Goal: Obtain resource: Obtain resource

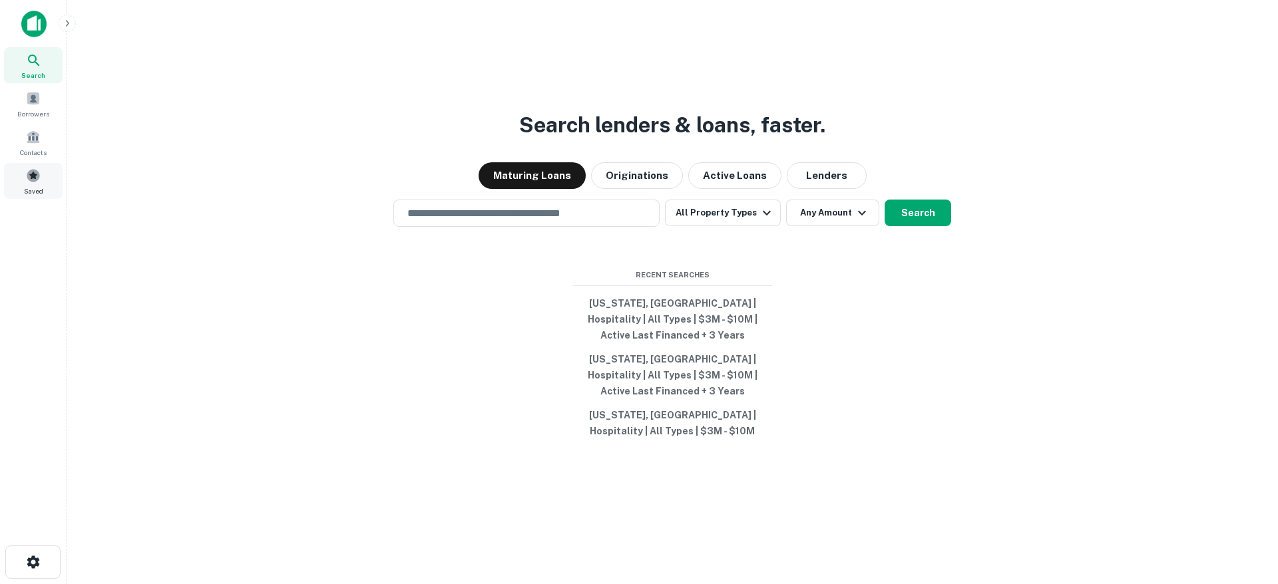
click at [30, 179] on span at bounding box center [33, 175] width 15 height 15
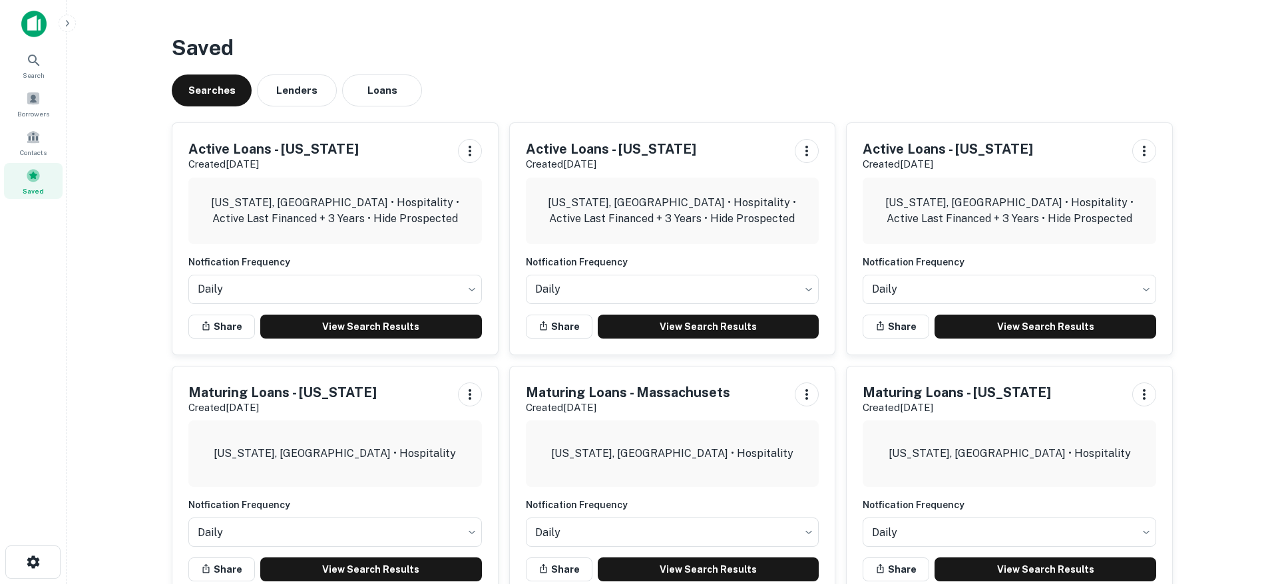
click at [540, 59] on h3 "Saved" at bounding box center [672, 48] width 1001 height 32
click at [978, 327] on link "View Search Results" at bounding box center [1045, 327] width 222 height 24
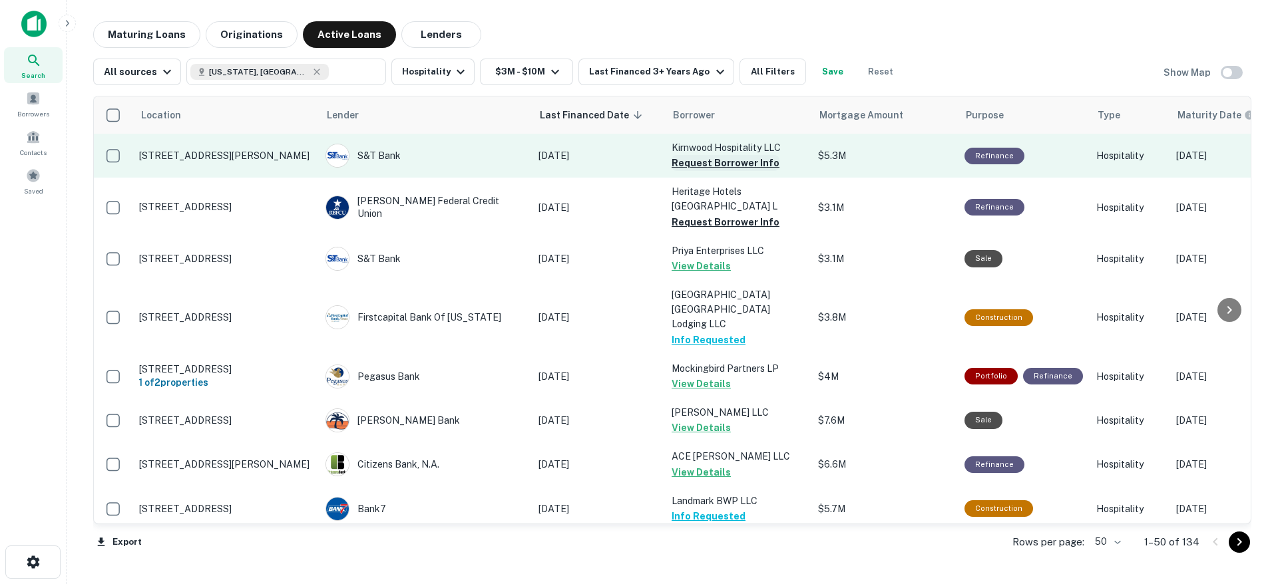
click at [697, 162] on button "Request Borrower Info" at bounding box center [725, 163] width 108 height 16
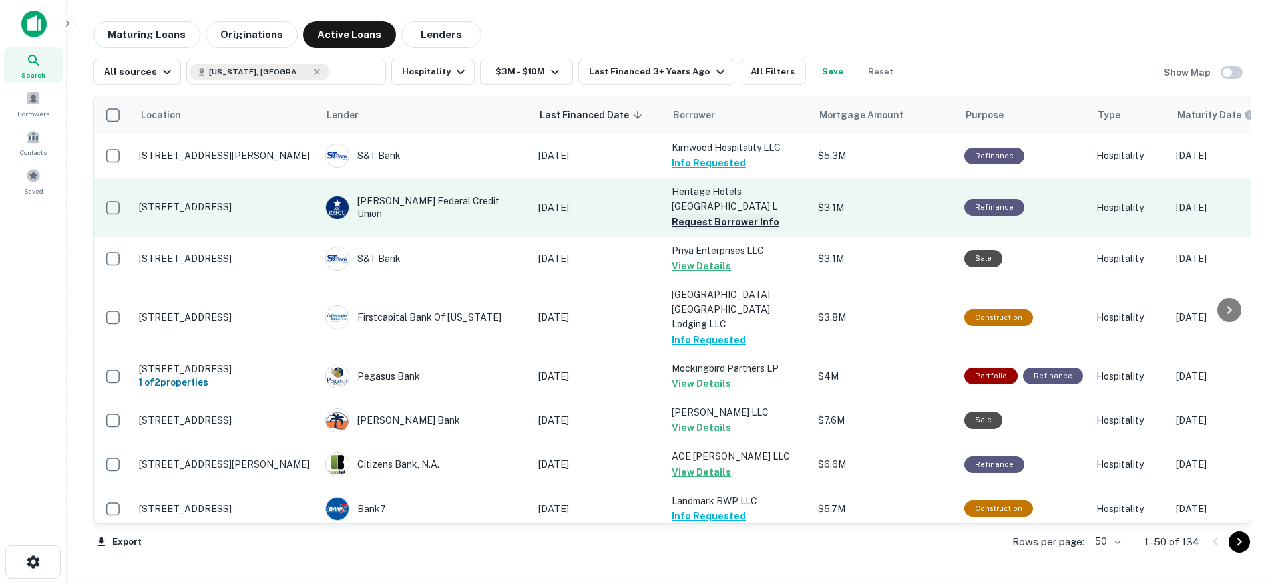
click at [701, 214] on button "Request Borrower Info" at bounding box center [725, 222] width 108 height 16
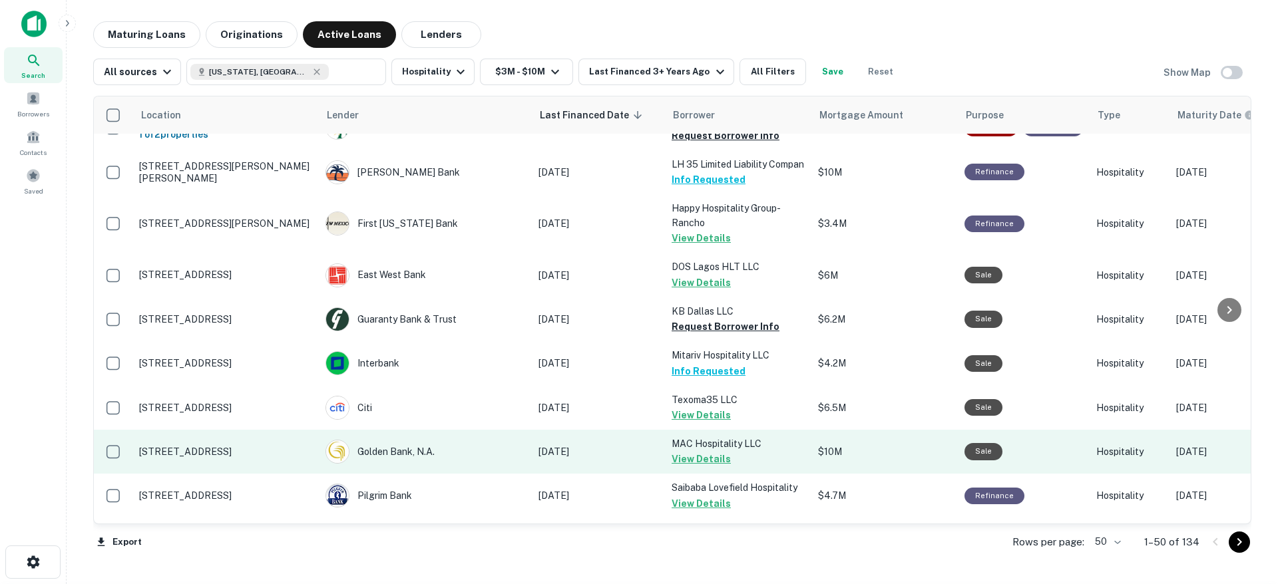
scroll to position [671, 0]
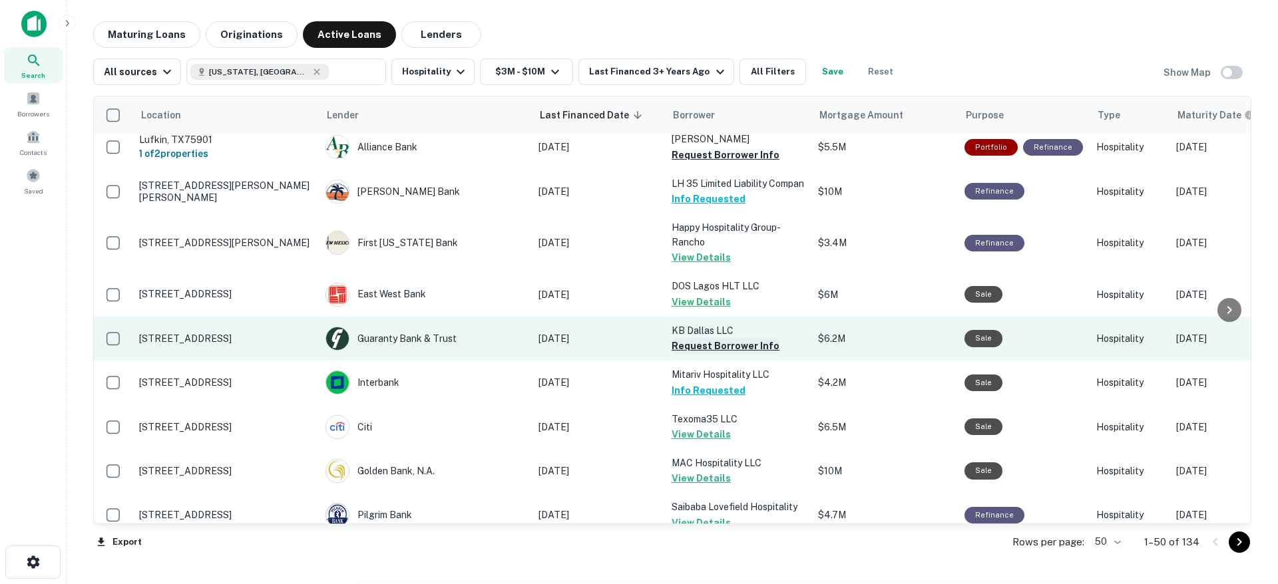
click at [741, 338] on button "Request Borrower Info" at bounding box center [725, 346] width 108 height 16
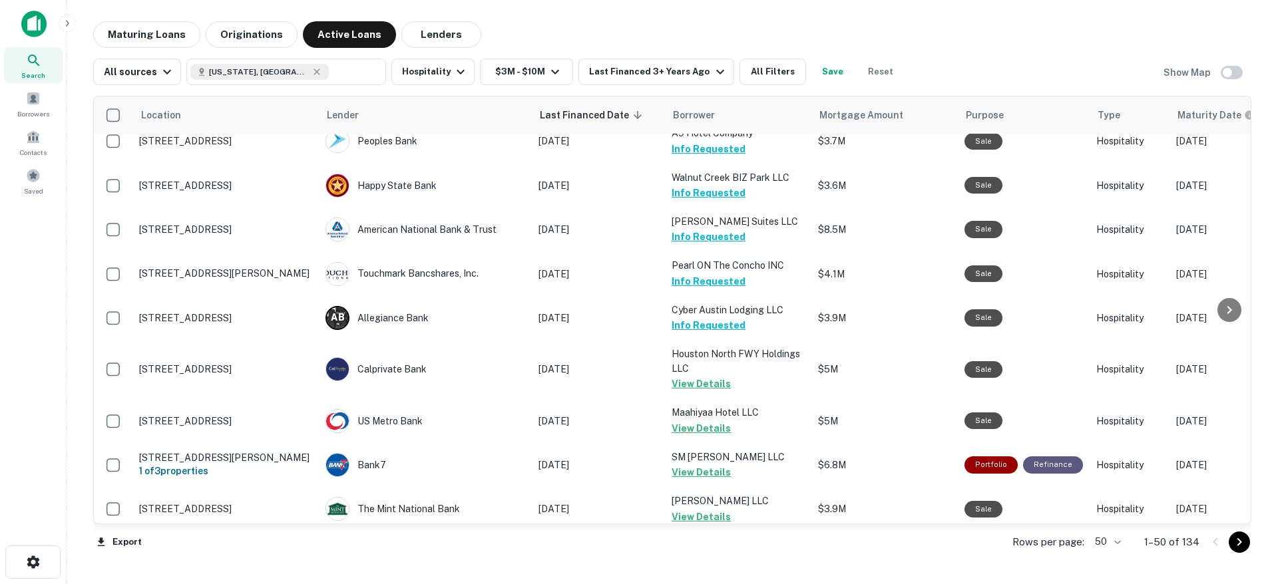
scroll to position [1916, 0]
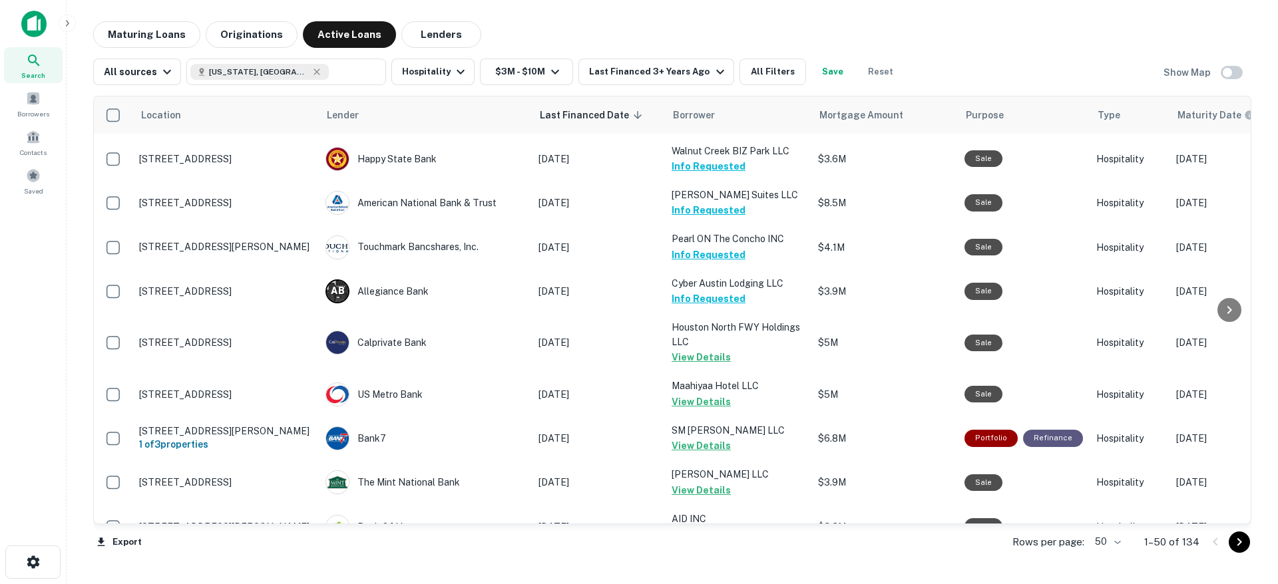
click at [1244, 545] on icon "Go to next page" at bounding box center [1239, 542] width 16 height 16
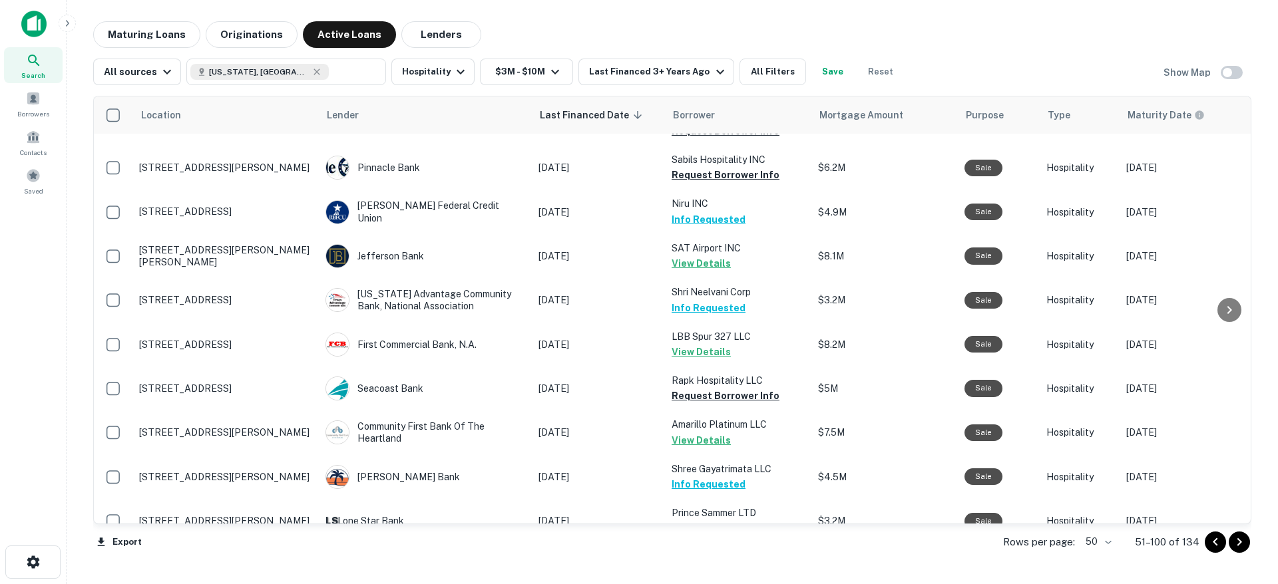
scroll to position [1892, 0]
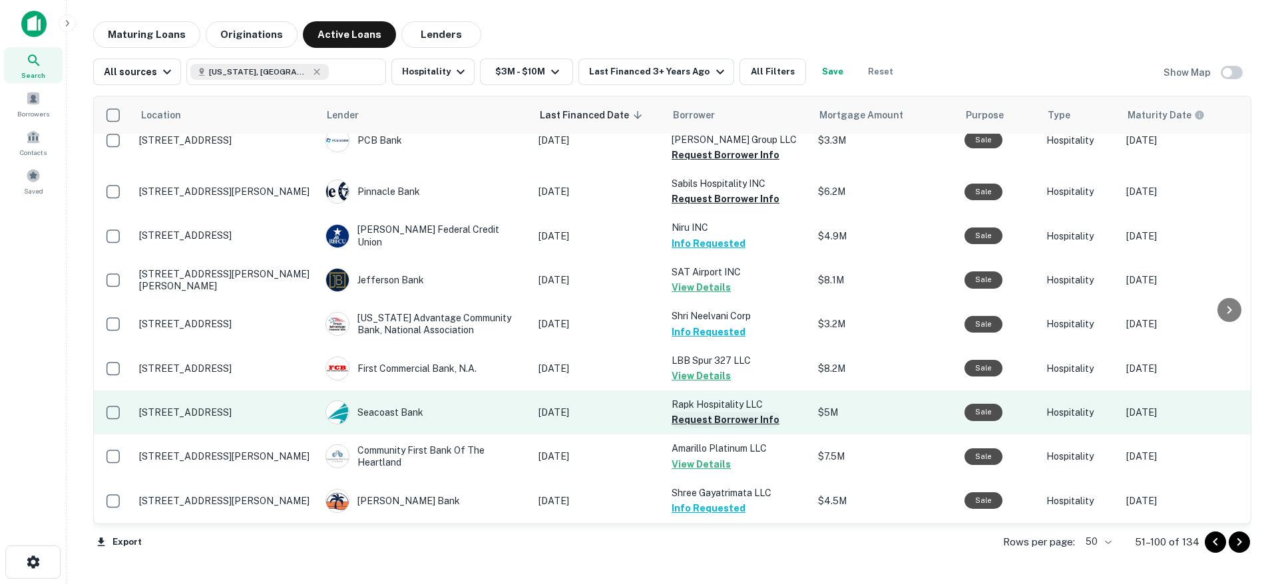
click at [747, 412] on button "Request Borrower Info" at bounding box center [725, 420] width 108 height 16
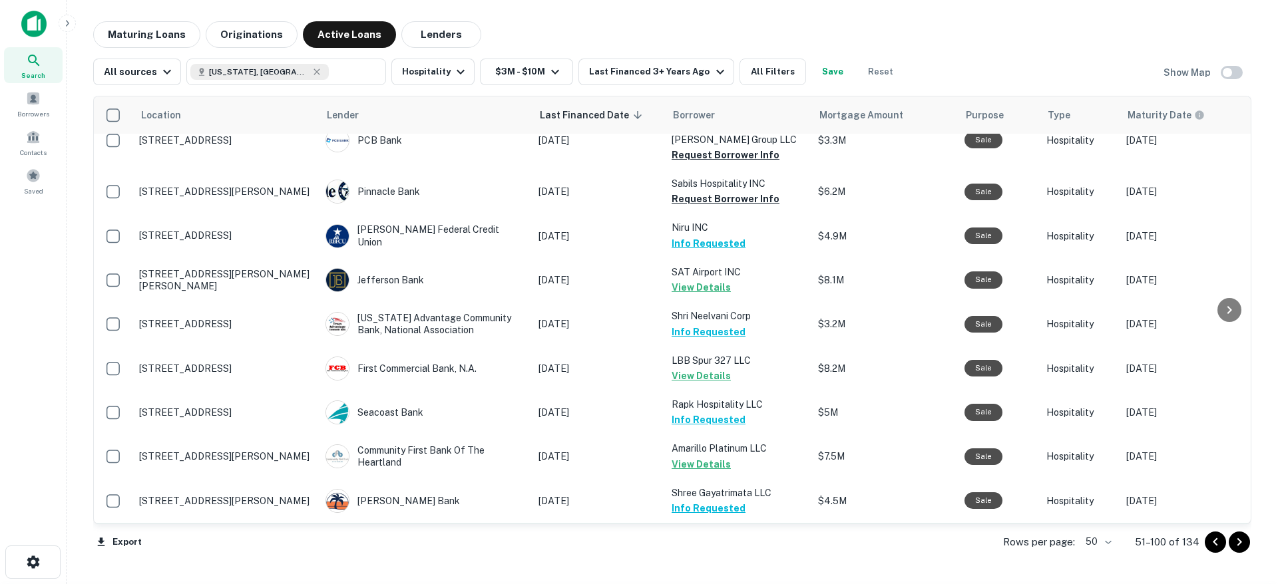
click at [744, 544] on button "Request Borrower Info" at bounding box center [725, 552] width 108 height 16
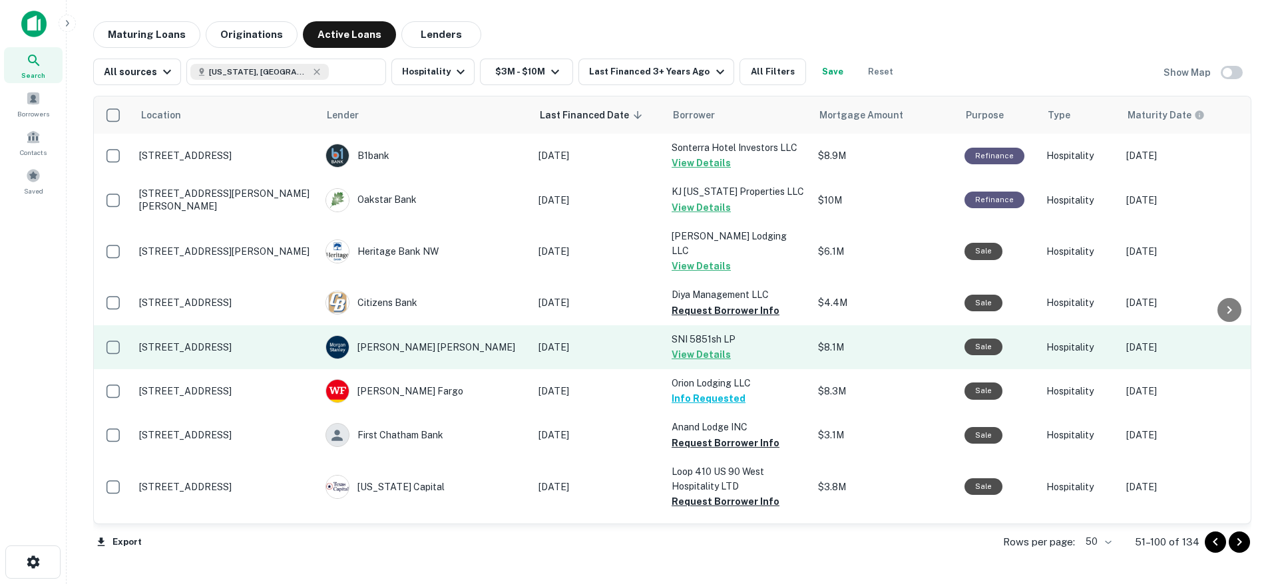
scroll to position [16, 0]
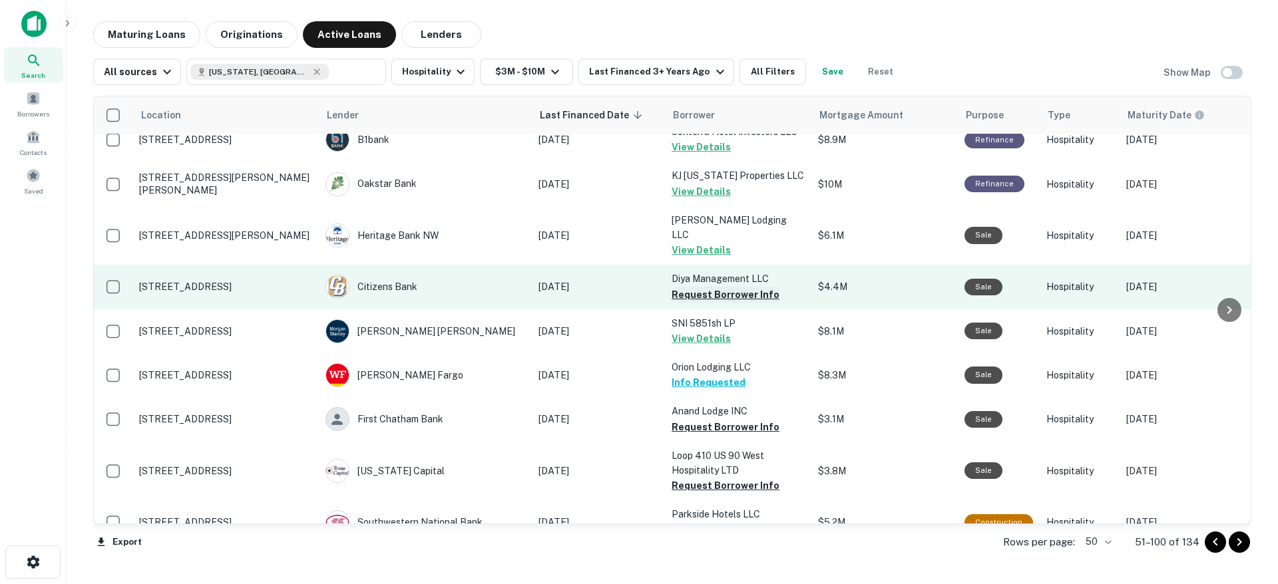
click at [739, 287] on button "Request Borrower Info" at bounding box center [725, 295] width 108 height 16
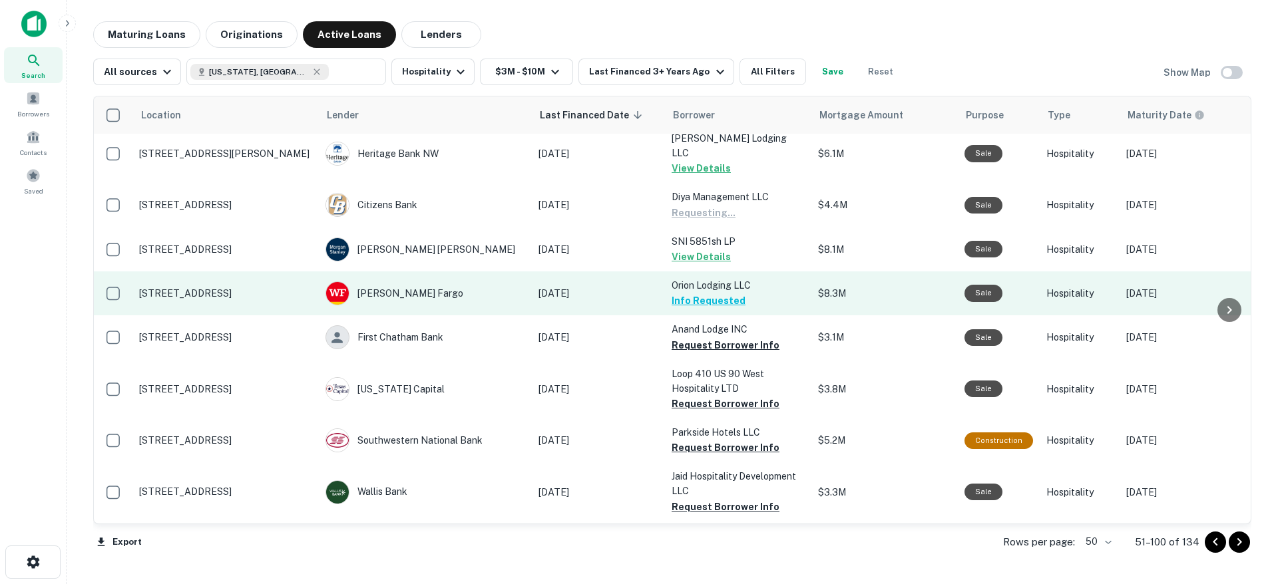
scroll to position [124, 0]
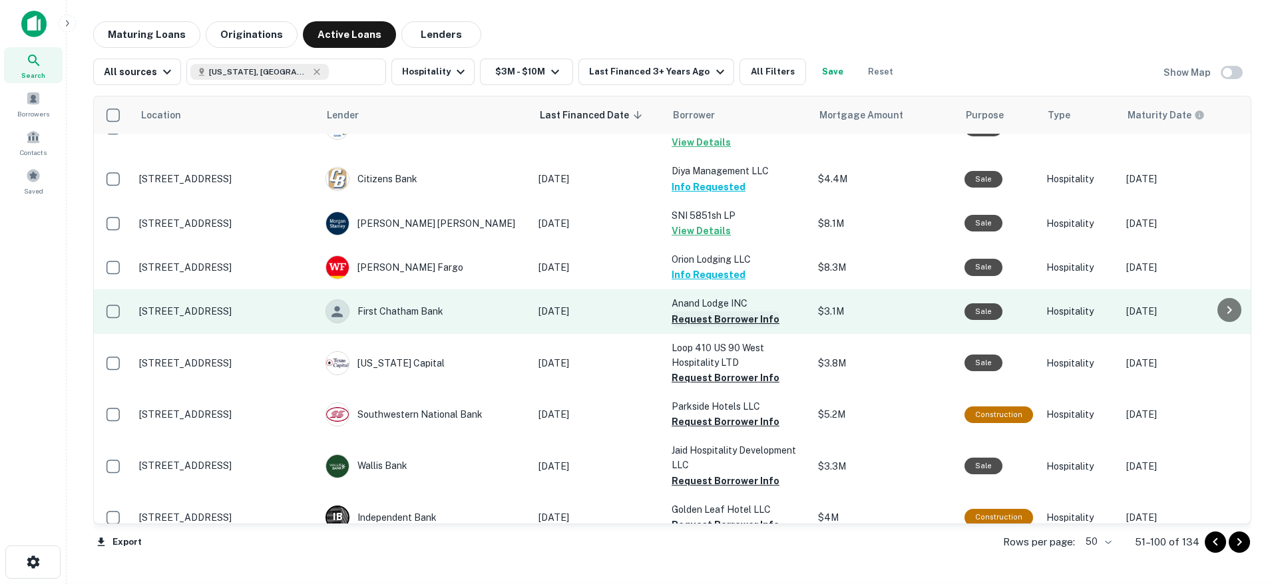
click at [739, 311] on button "Request Borrower Info" at bounding box center [725, 319] width 108 height 16
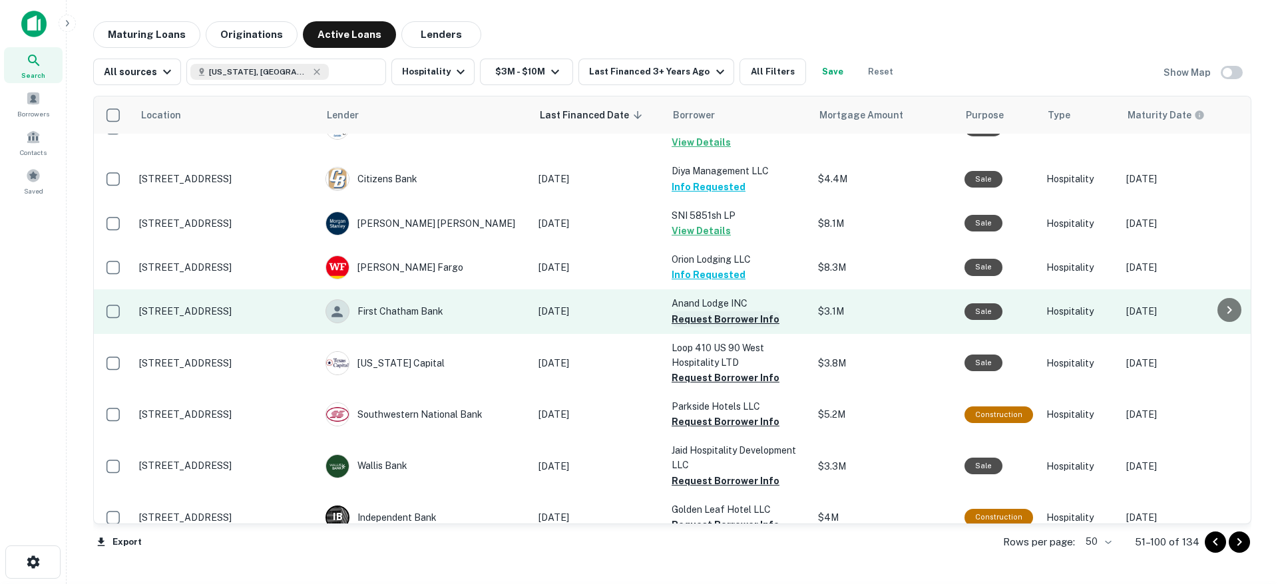
click at [738, 311] on button "Request Borrower Info" at bounding box center [725, 319] width 108 height 16
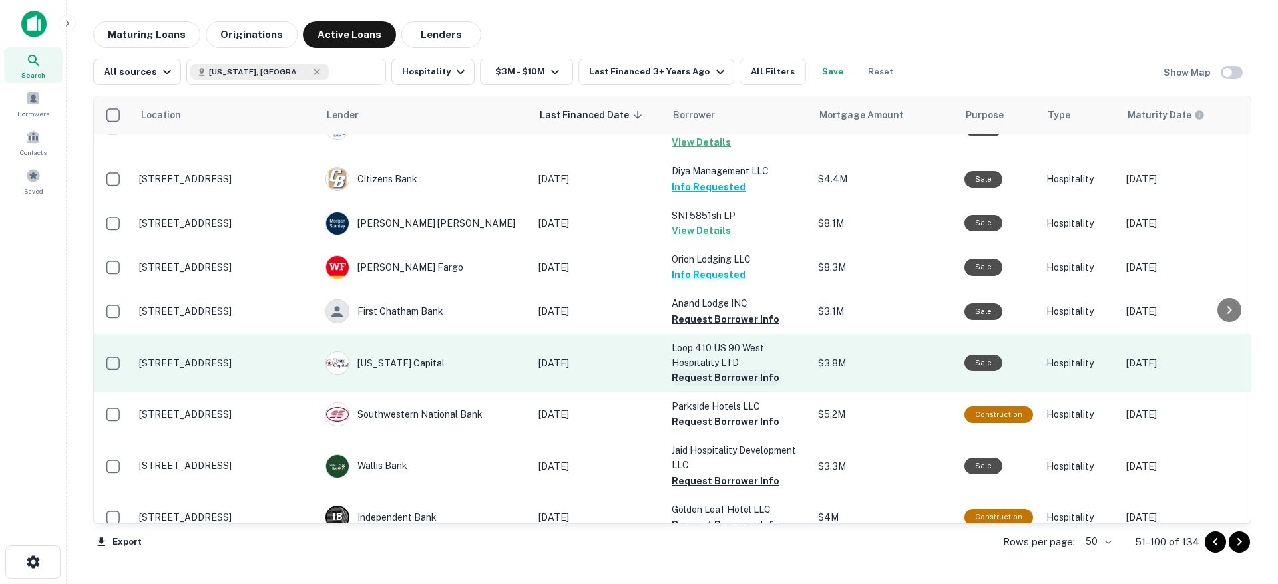
click at [757, 370] on button "Request Borrower Info" at bounding box center [725, 378] width 108 height 16
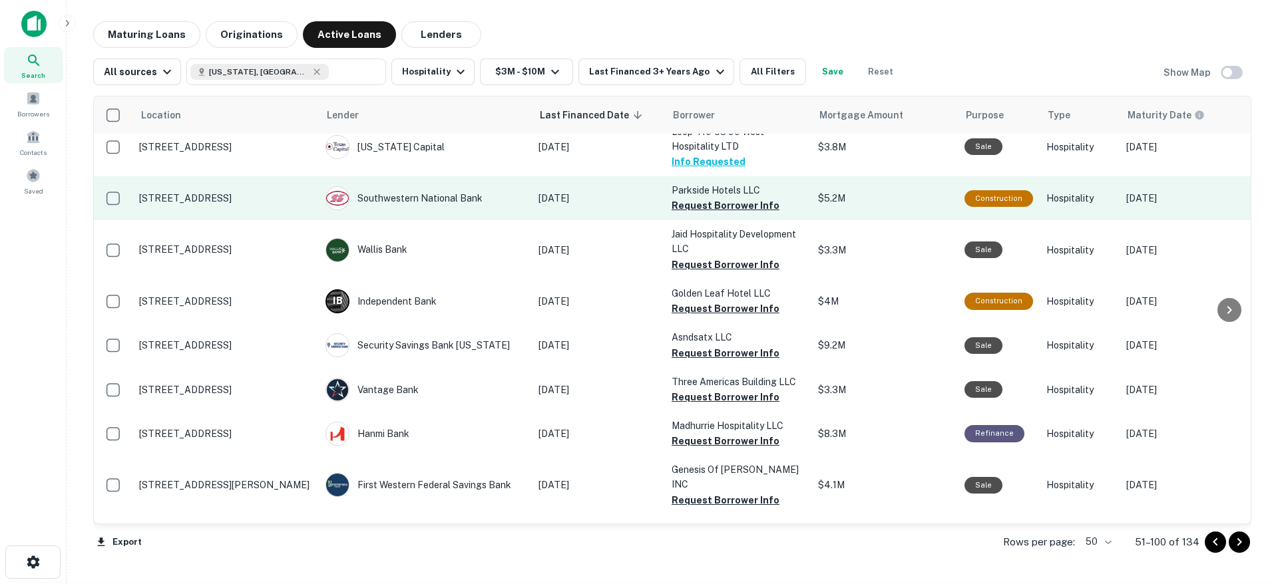
scroll to position [341, 0]
click at [738, 197] on button "Request Borrower Info" at bounding box center [725, 205] width 108 height 16
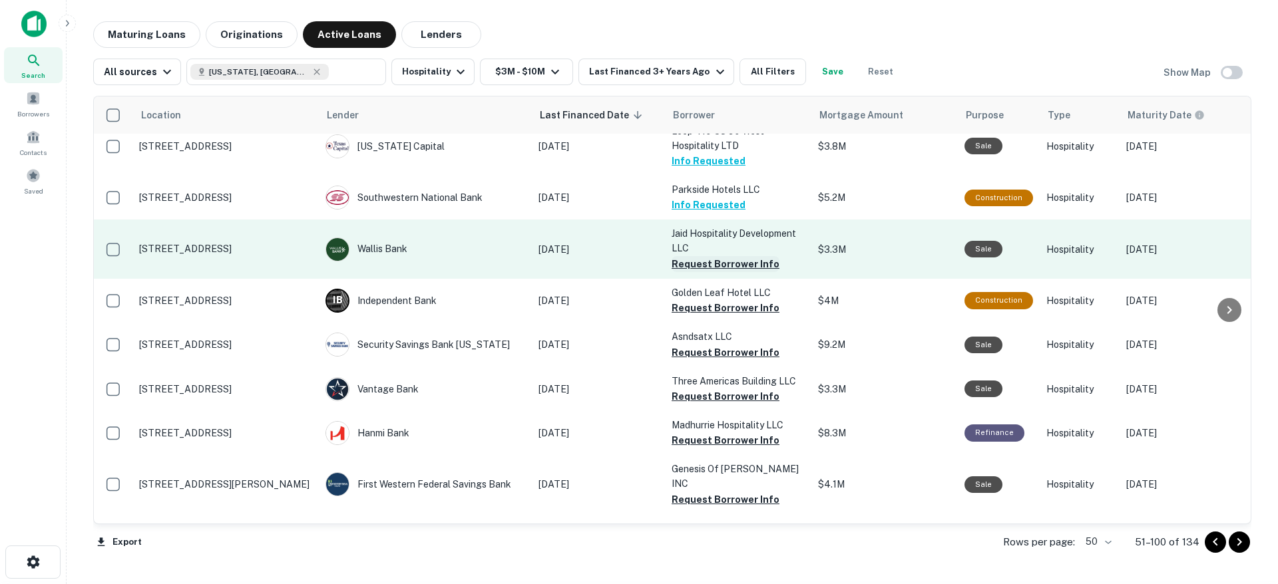
click at [718, 256] on button "Request Borrower Info" at bounding box center [725, 264] width 108 height 16
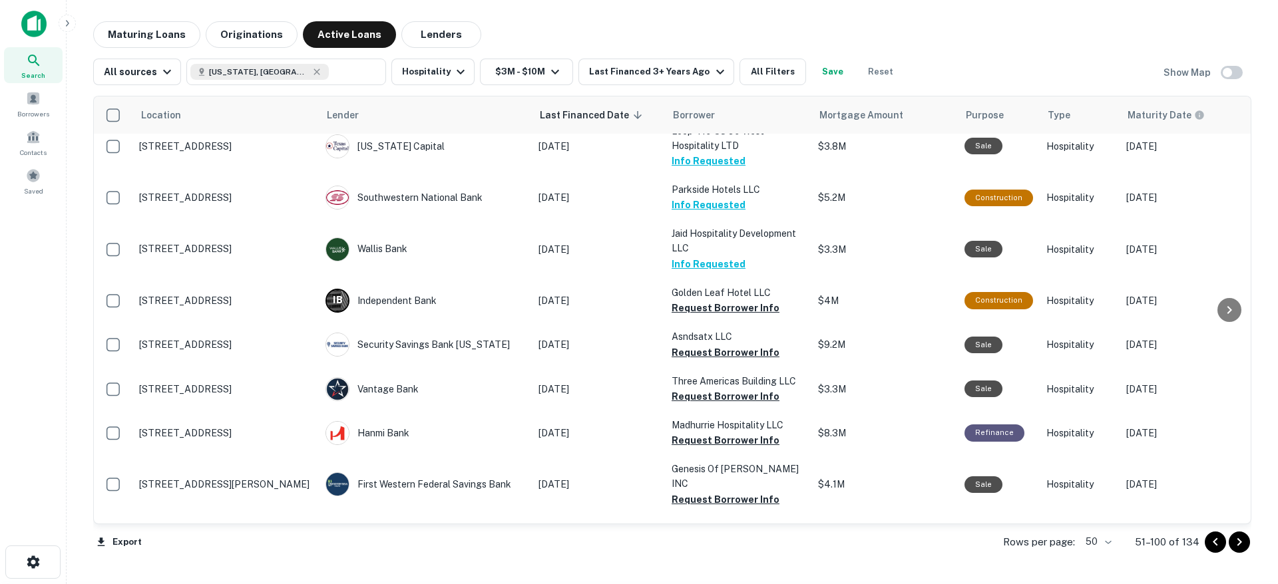
click at [717, 300] on button "Request Borrower Info" at bounding box center [725, 308] width 108 height 16
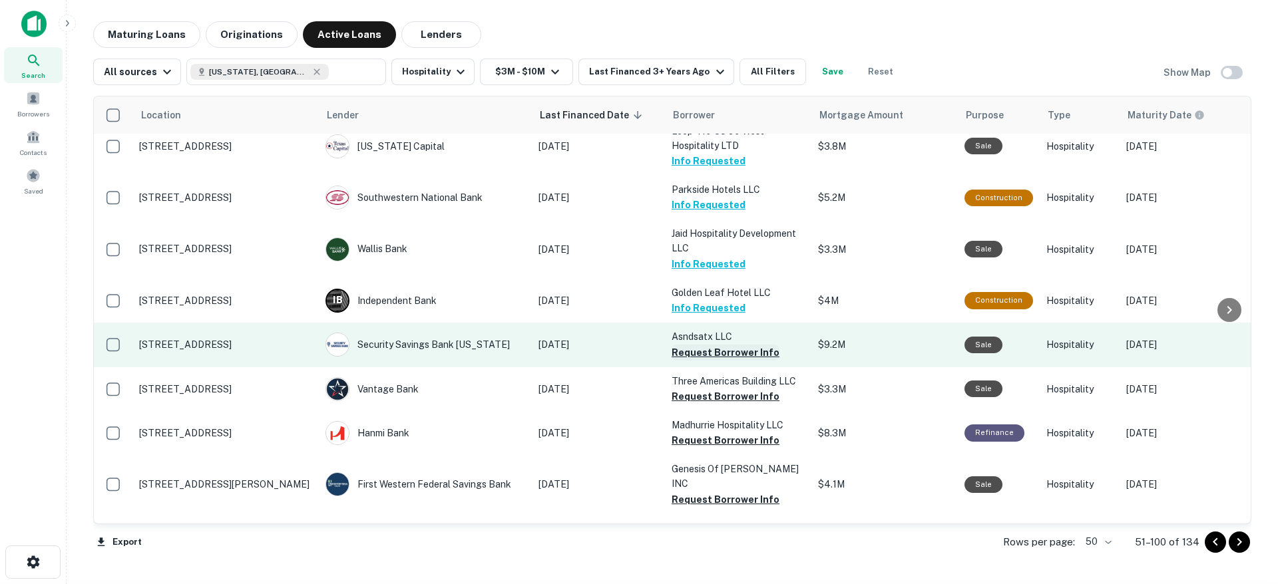
click at [719, 345] on button "Request Borrower Info" at bounding box center [725, 353] width 108 height 16
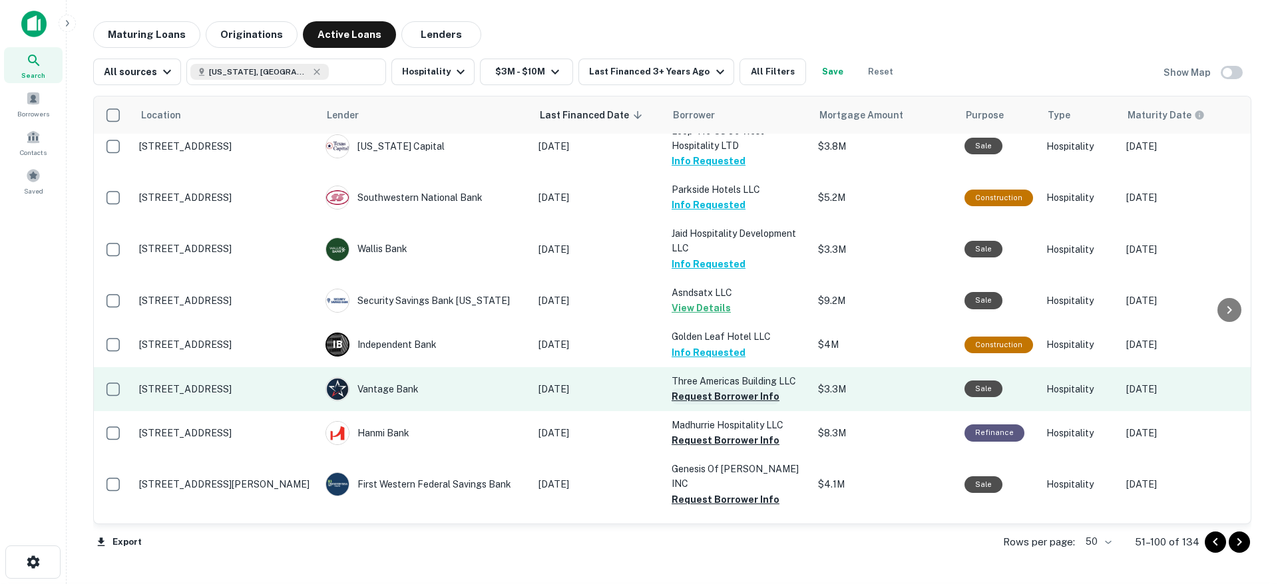
click at [719, 389] on button "Request Borrower Info" at bounding box center [725, 397] width 108 height 16
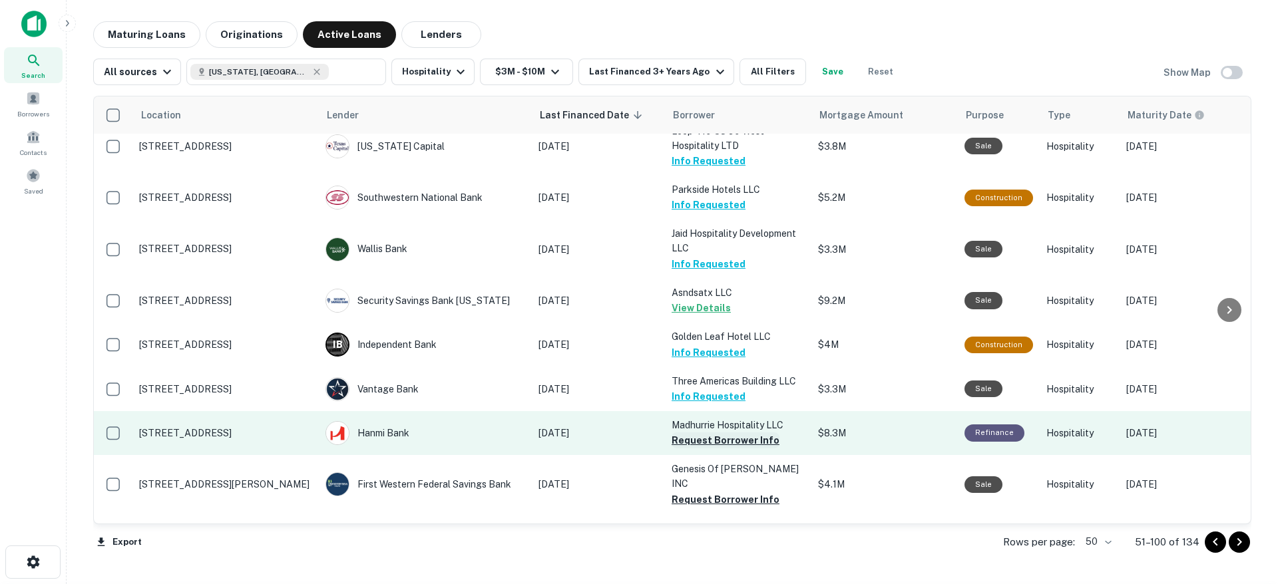
click at [719, 433] on button "Request Borrower Info" at bounding box center [725, 441] width 108 height 16
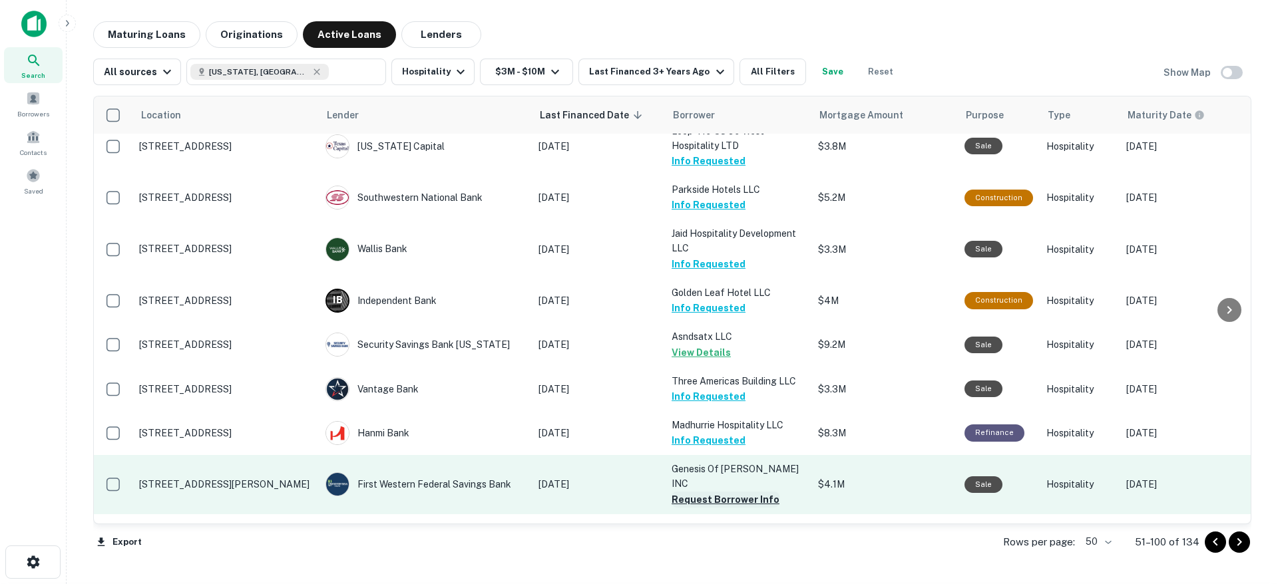
click at [711, 492] on button "Request Borrower Info" at bounding box center [725, 500] width 108 height 16
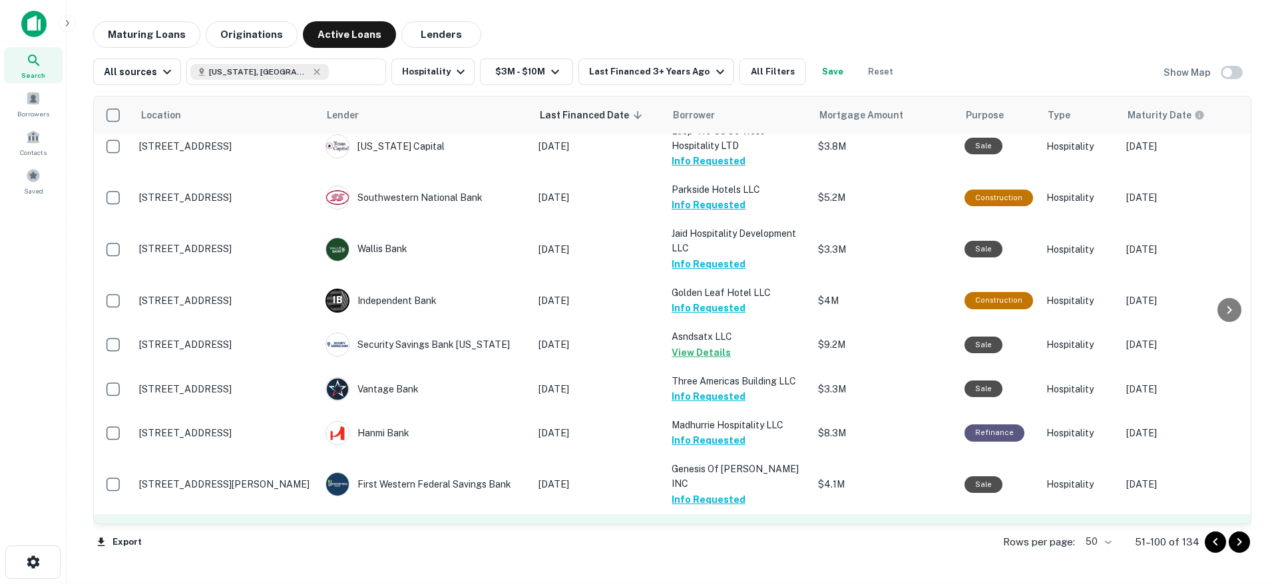
click at [709, 550] on button "Request Borrower Info" at bounding box center [725, 558] width 108 height 16
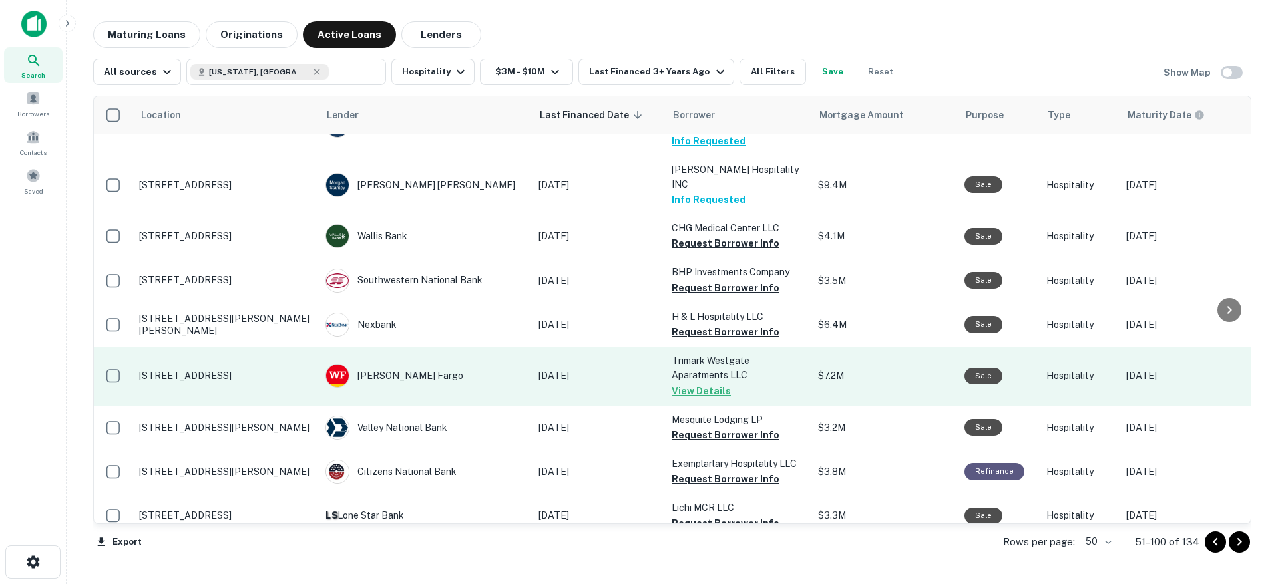
scroll to position [701, 0]
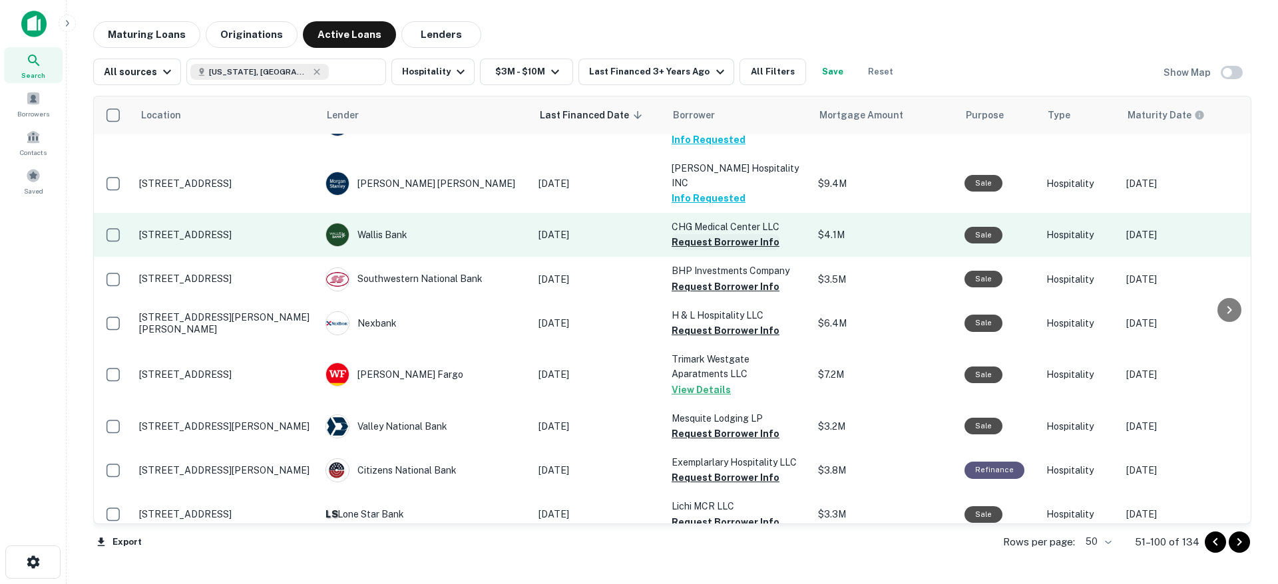
click at [725, 234] on button "Request Borrower Info" at bounding box center [725, 242] width 108 height 16
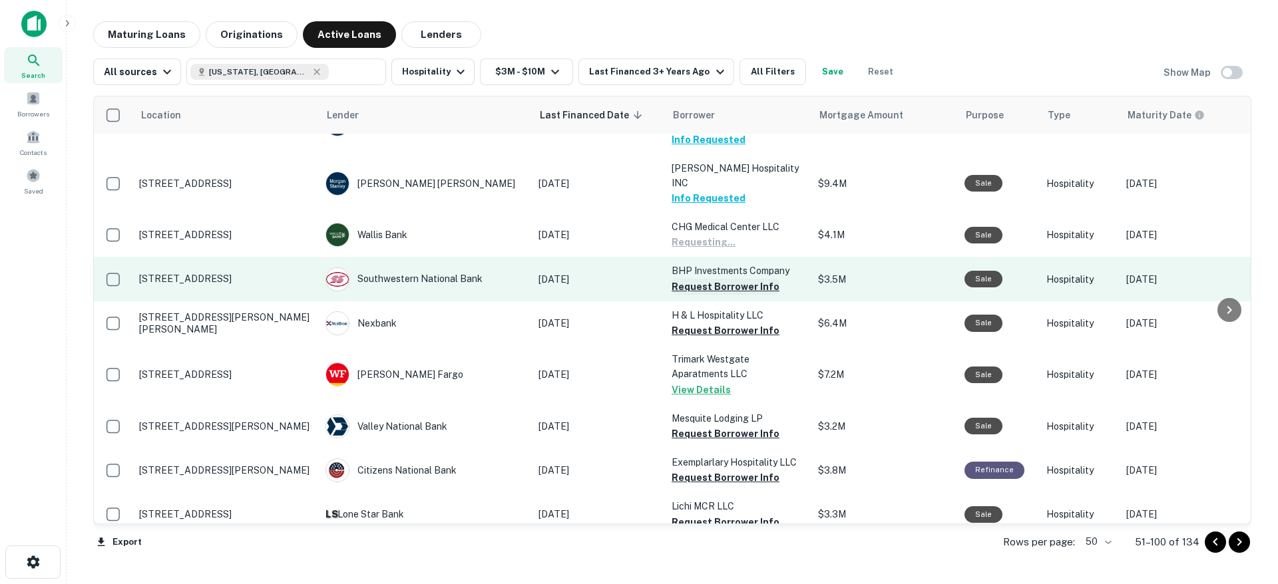
click at [725, 279] on button "Request Borrower Info" at bounding box center [725, 287] width 108 height 16
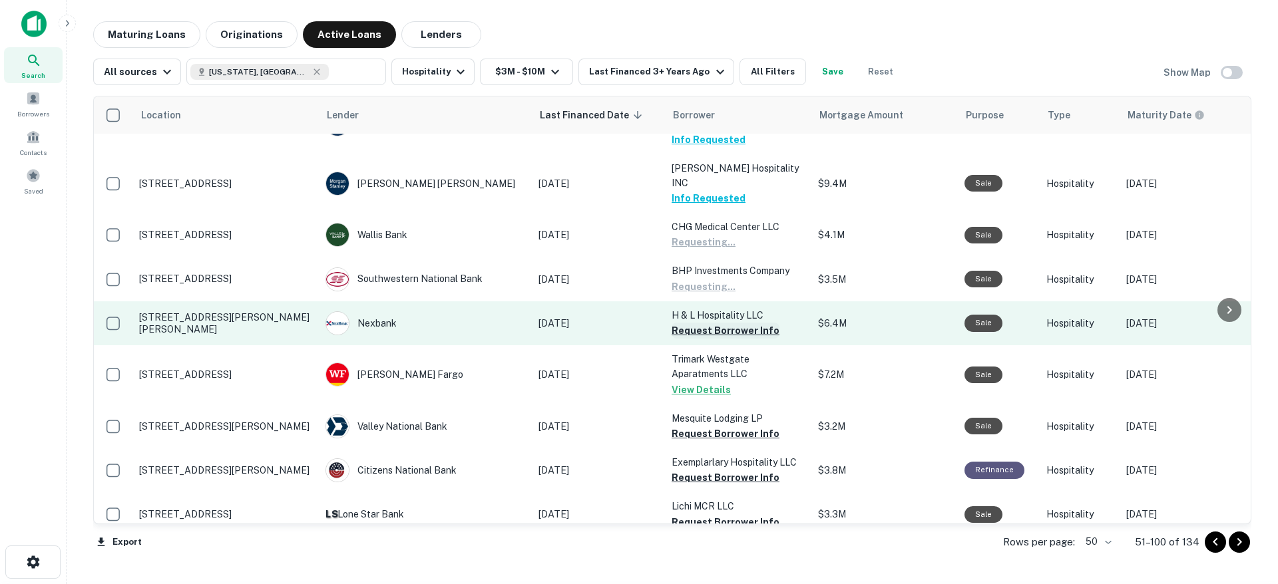
click at [723, 323] on button "Request Borrower Info" at bounding box center [725, 331] width 108 height 16
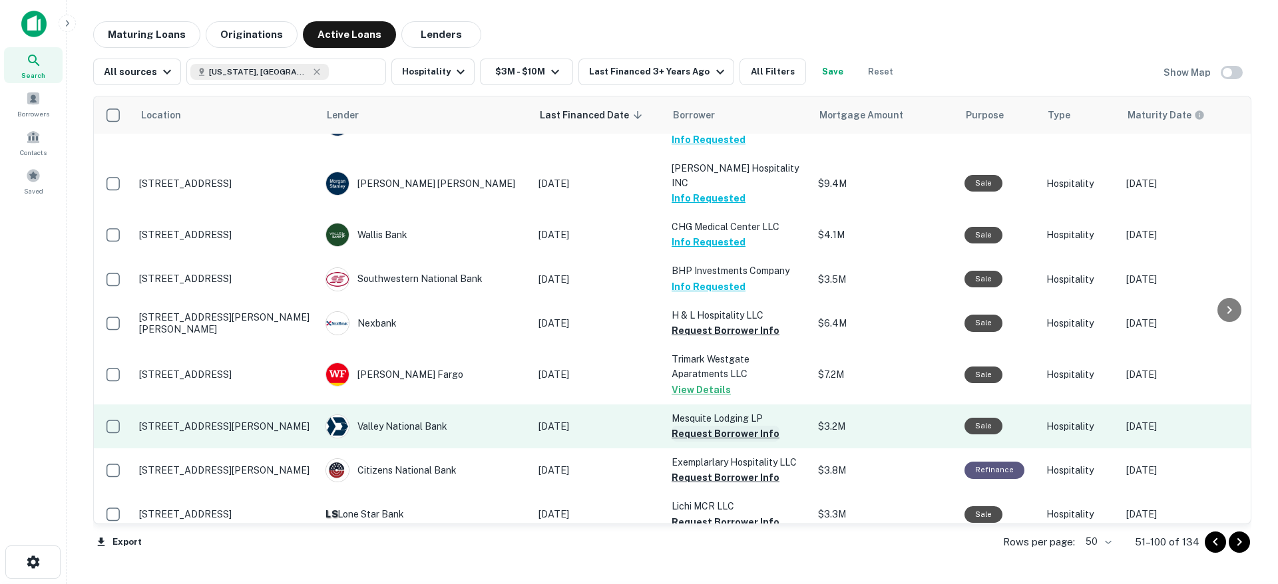
click at [717, 426] on button "Request Borrower Info" at bounding box center [725, 434] width 108 height 16
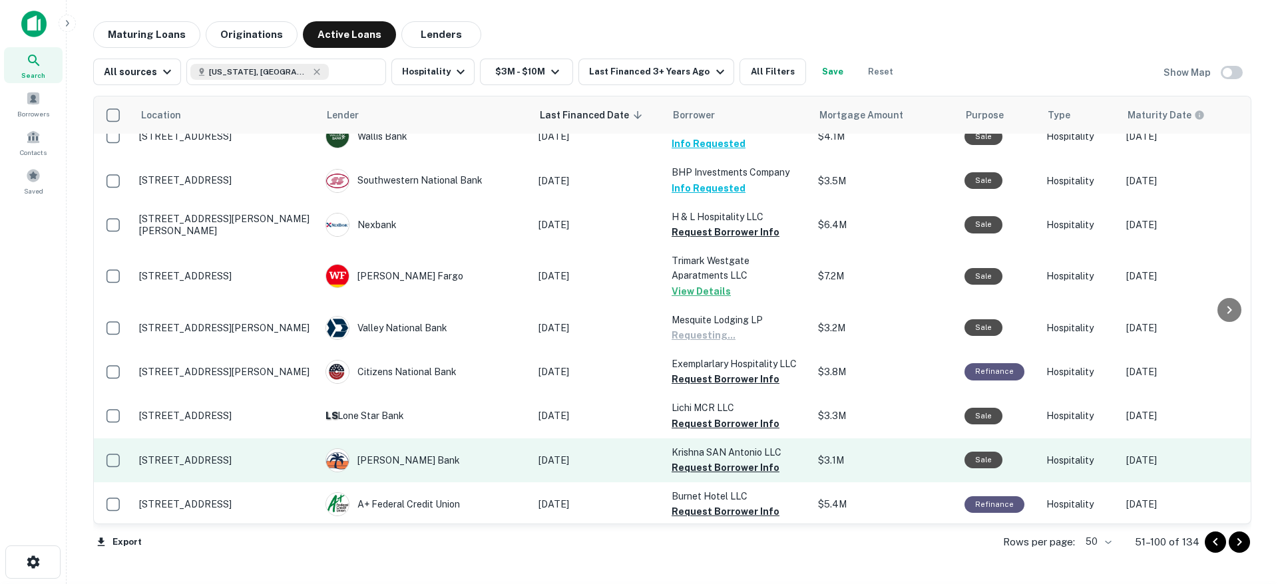
scroll to position [860, 0]
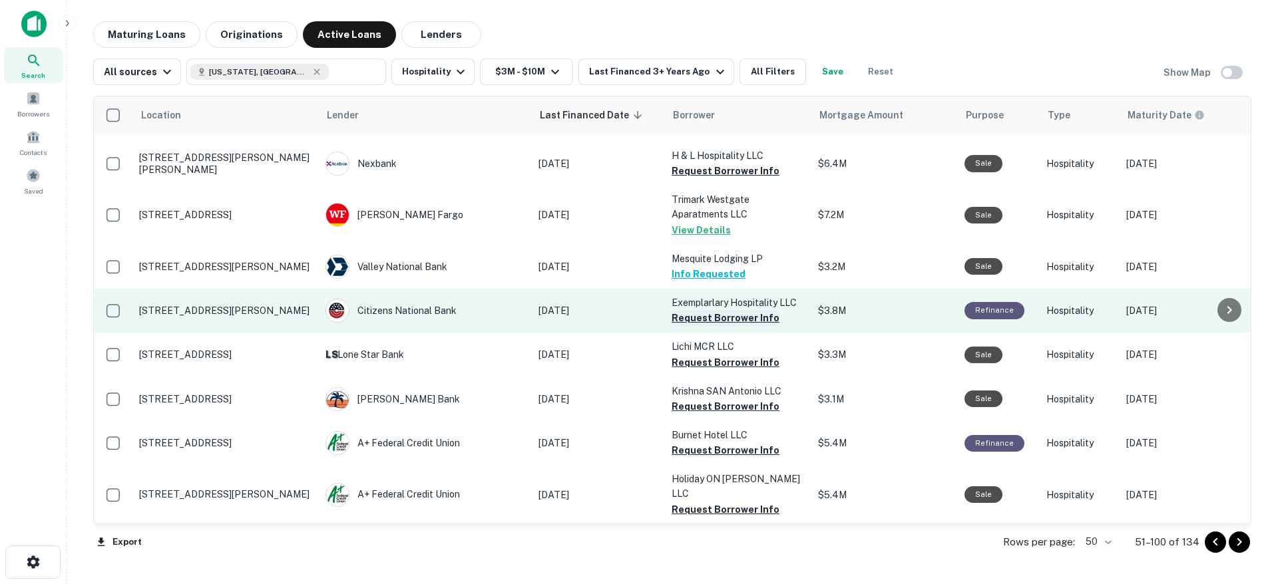
click at [707, 310] on button "Request Borrower Info" at bounding box center [725, 318] width 108 height 16
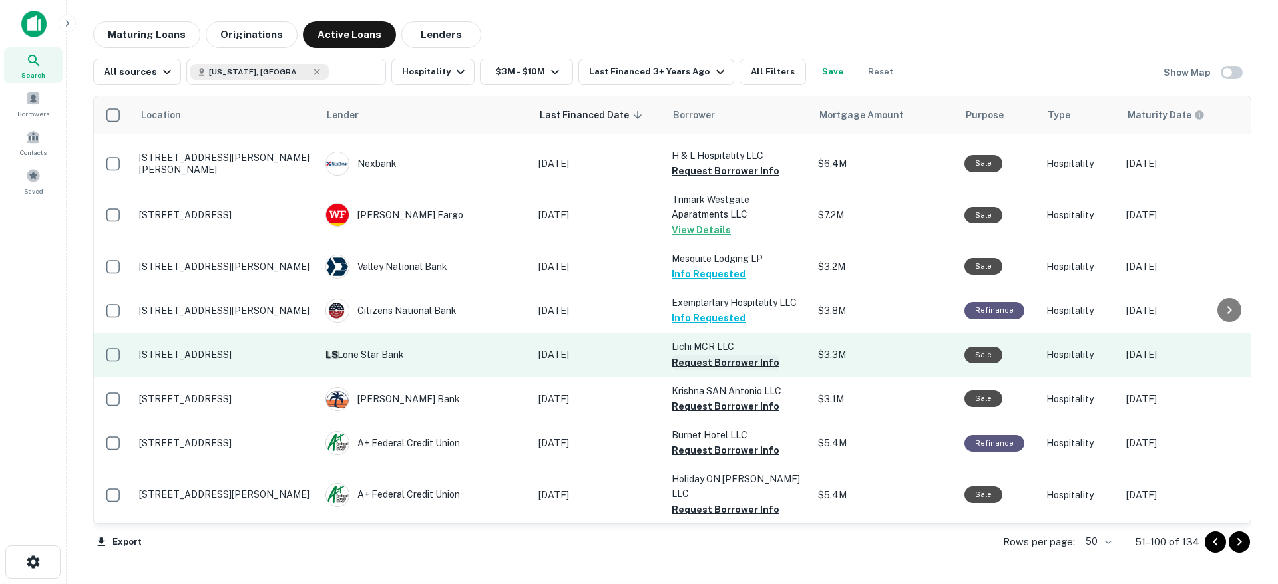
click at [704, 355] on button "Request Borrower Info" at bounding box center [725, 363] width 108 height 16
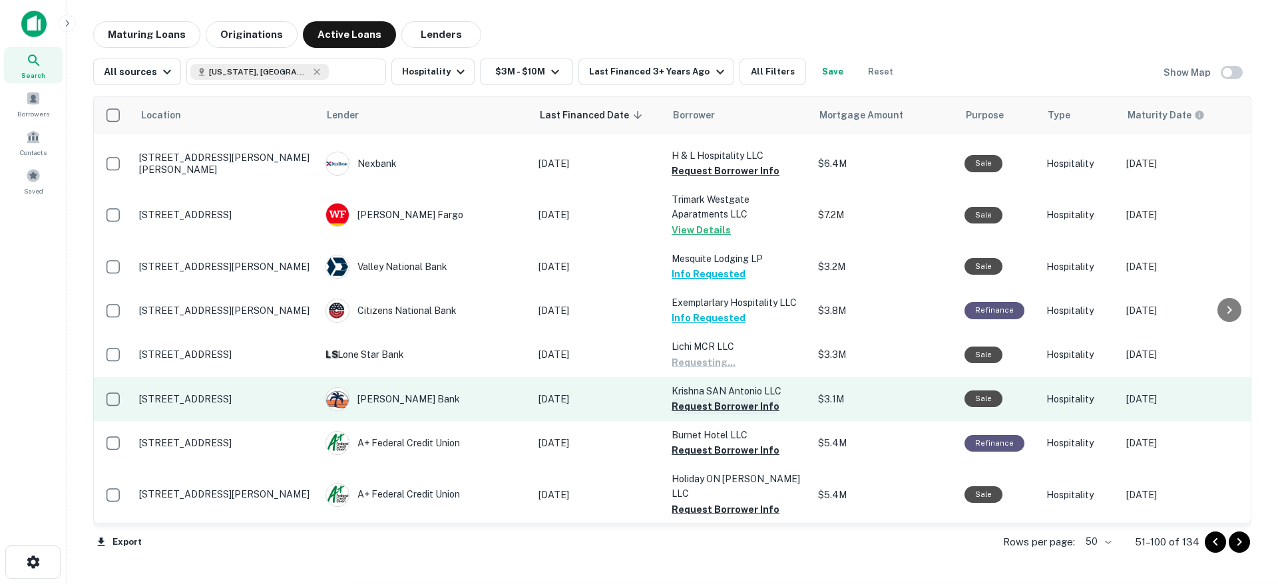
click at [708, 399] on button "Request Borrower Info" at bounding box center [725, 407] width 108 height 16
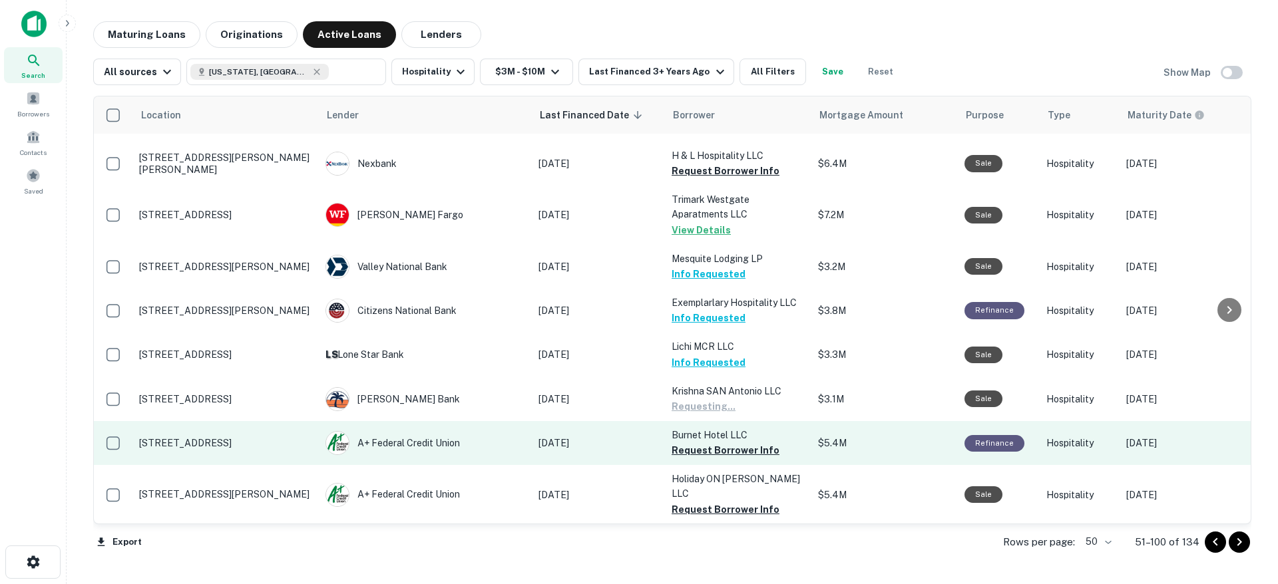
scroll to position [860, 3]
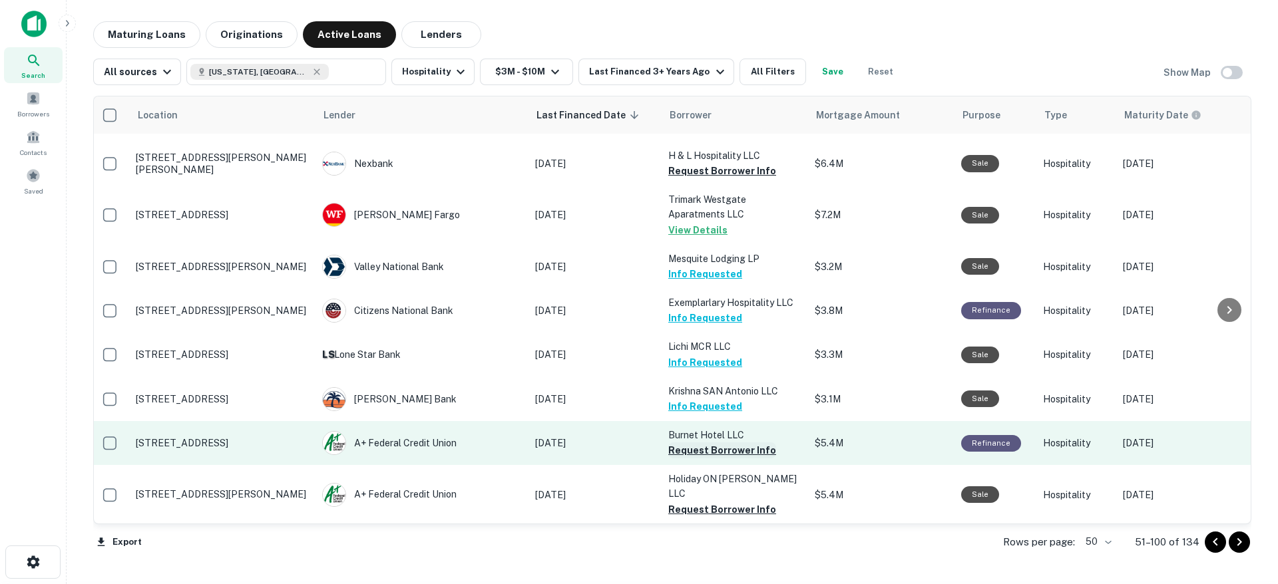
click at [709, 443] on button "Request Borrower Info" at bounding box center [722, 451] width 108 height 16
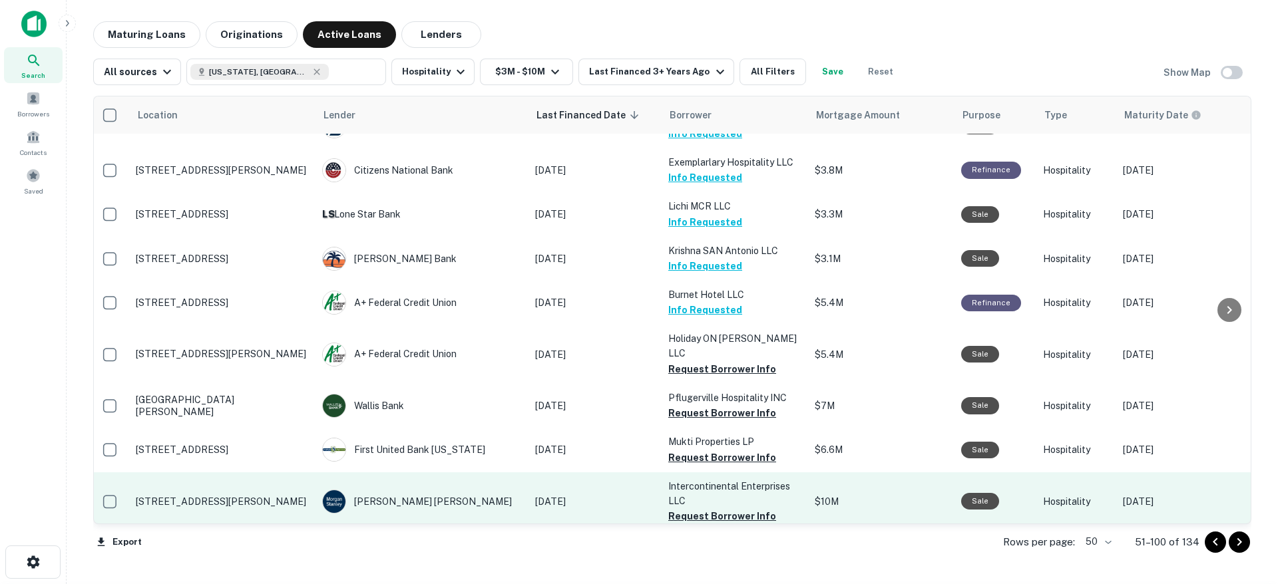
scroll to position [1051, 3]
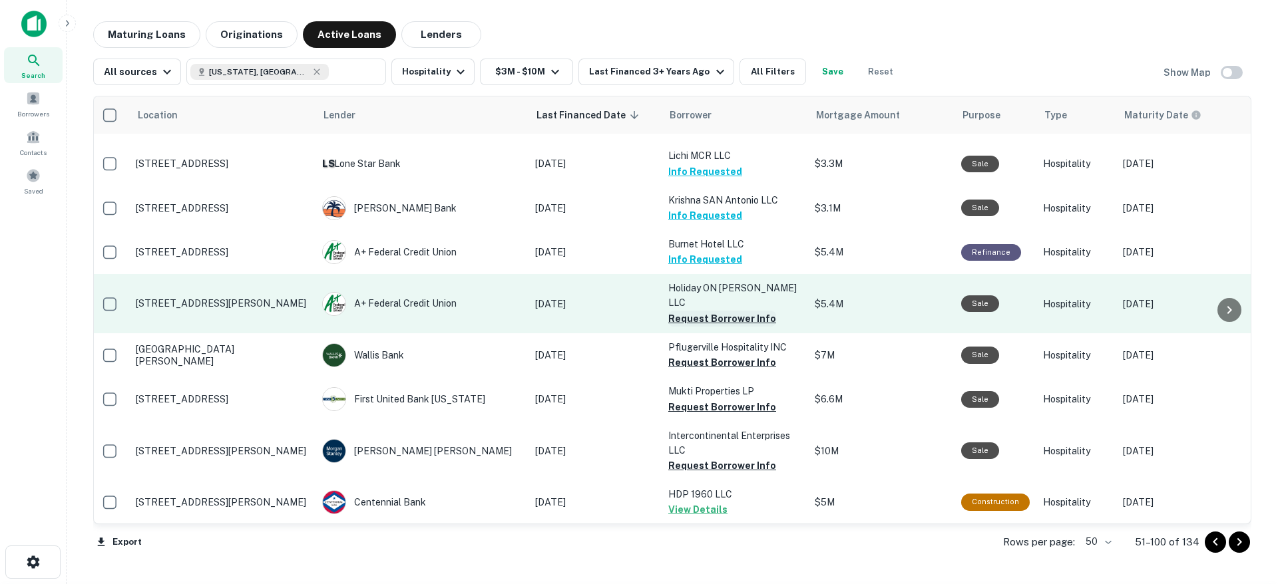
click at [698, 311] on button "Request Borrower Info" at bounding box center [722, 319] width 108 height 16
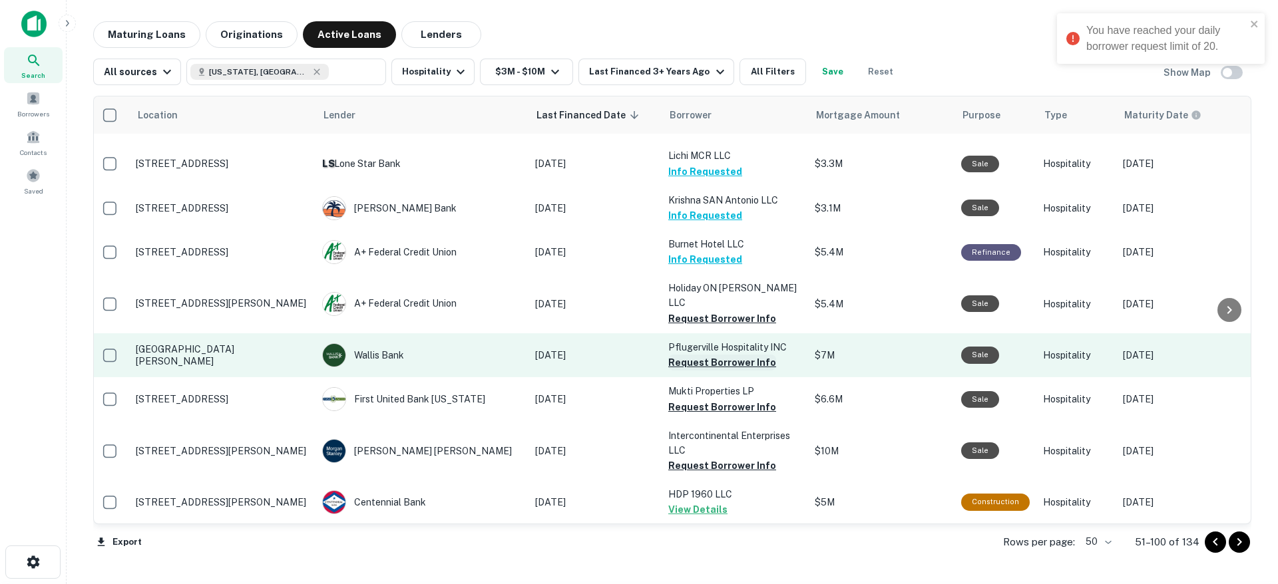
click at [697, 355] on button "Request Borrower Info" at bounding box center [722, 363] width 108 height 16
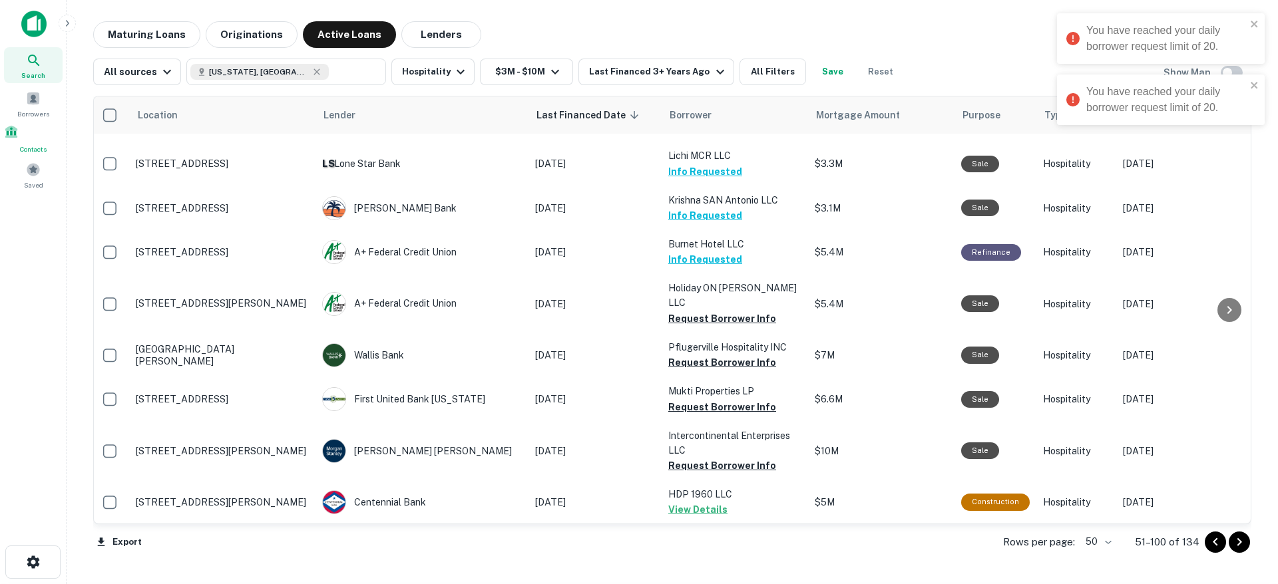
click at [19, 139] on span at bounding box center [11, 131] width 15 height 15
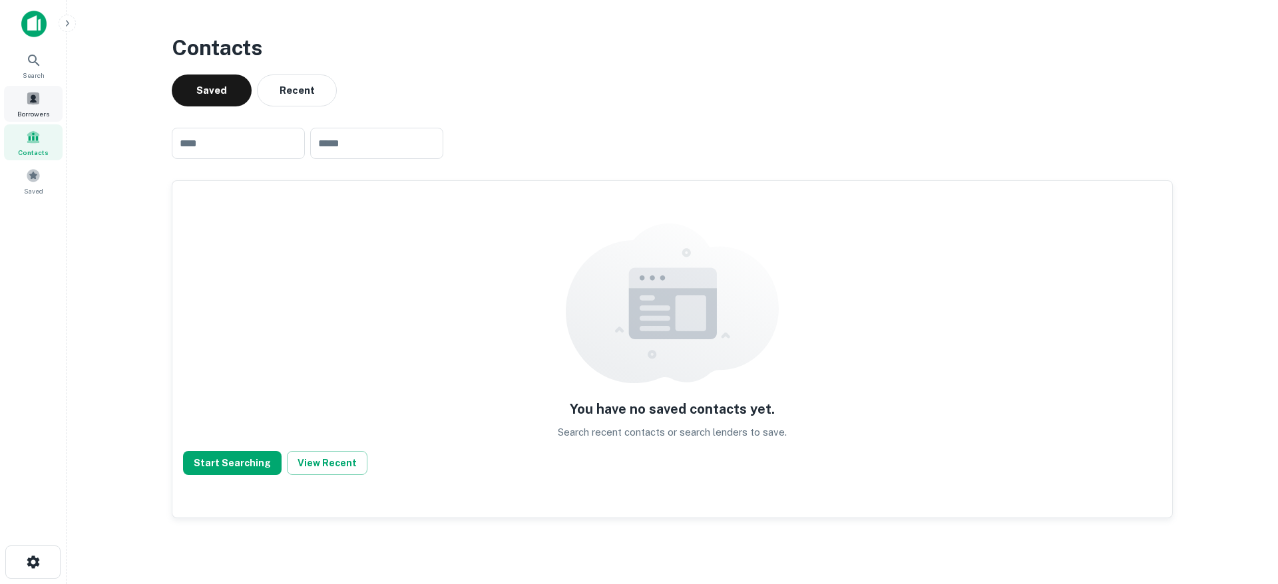
click at [29, 104] on span at bounding box center [33, 98] width 15 height 15
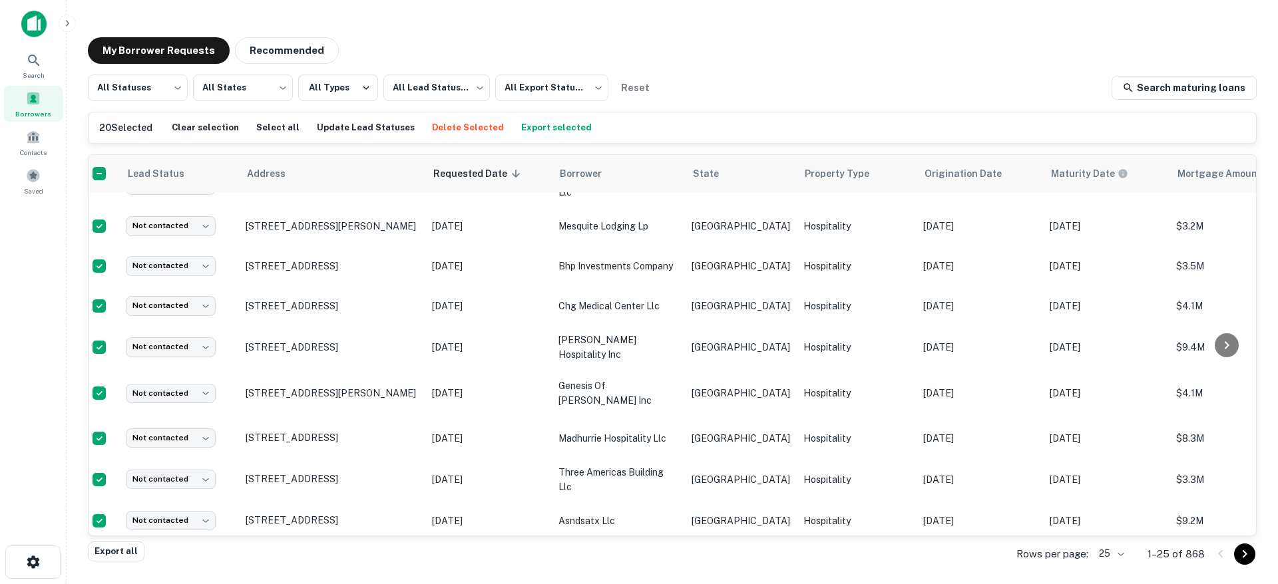
scroll to position [110, 8]
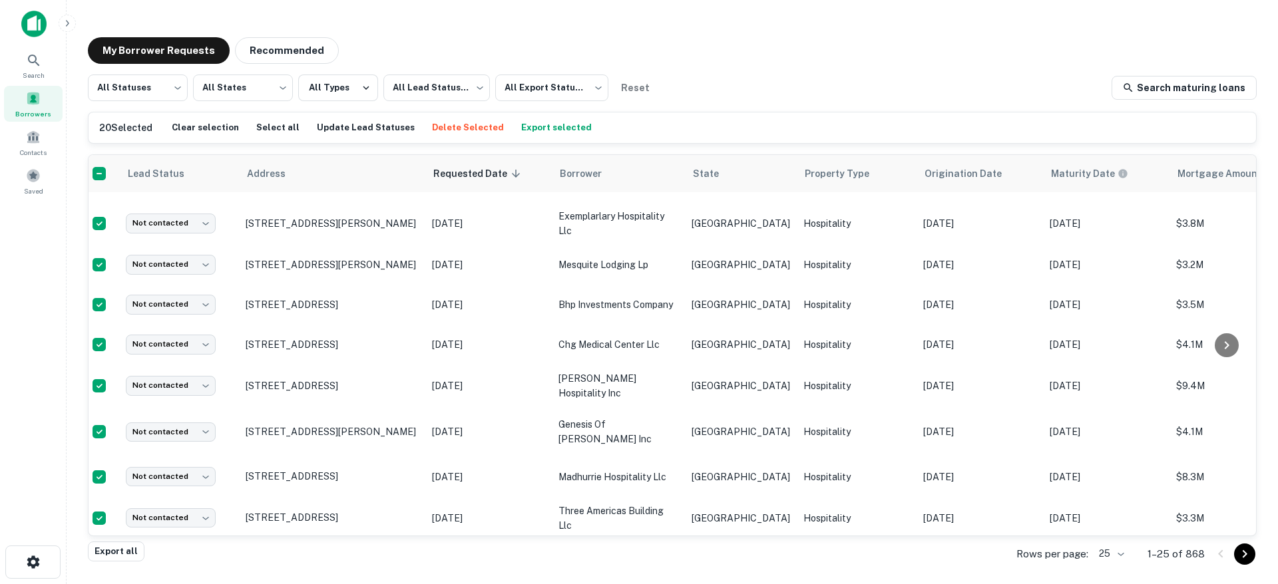
click at [540, 130] on button "Export selected" at bounding box center [556, 128] width 77 height 20
click at [722, 55] on div "My Borrower Requests Recommended" at bounding box center [672, 50] width 1169 height 27
